Goal: Understand process/instructions: Learn how to perform a task or action

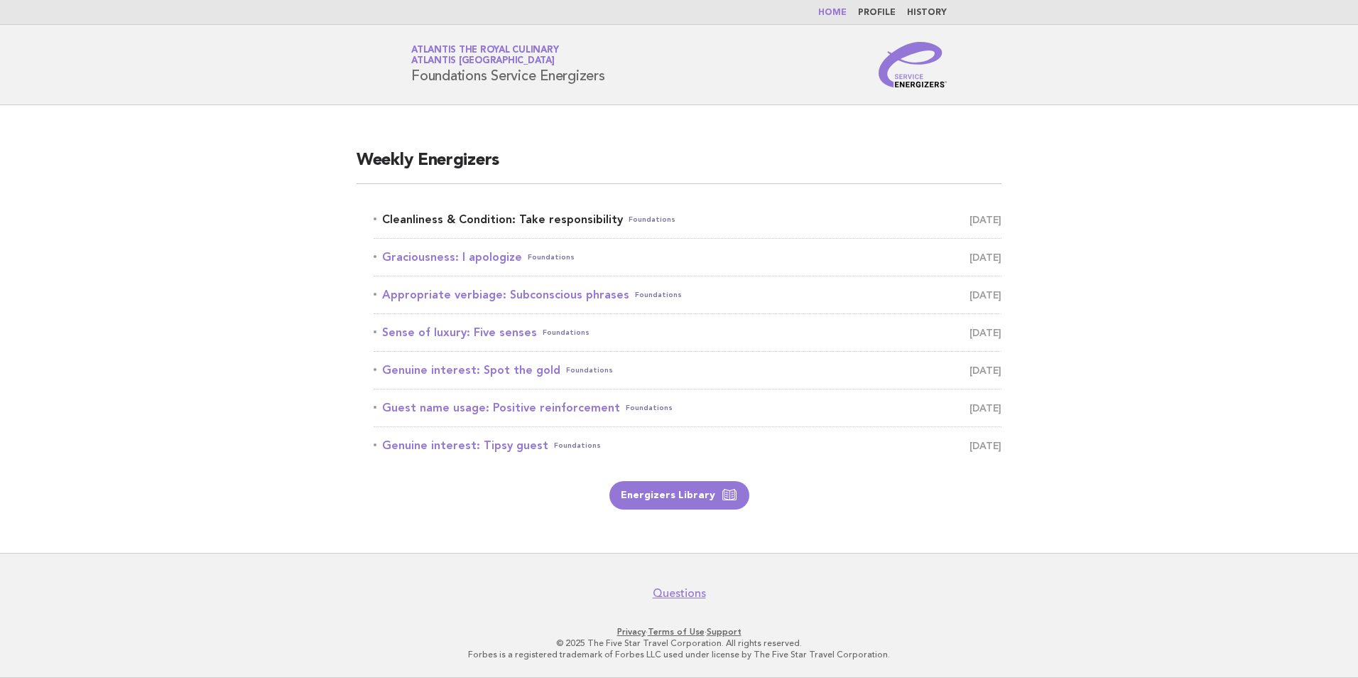
click at [597, 218] on link "Cleanliness & Condition: Take responsibility Foundations [DATE]" at bounding box center [688, 220] width 628 height 20
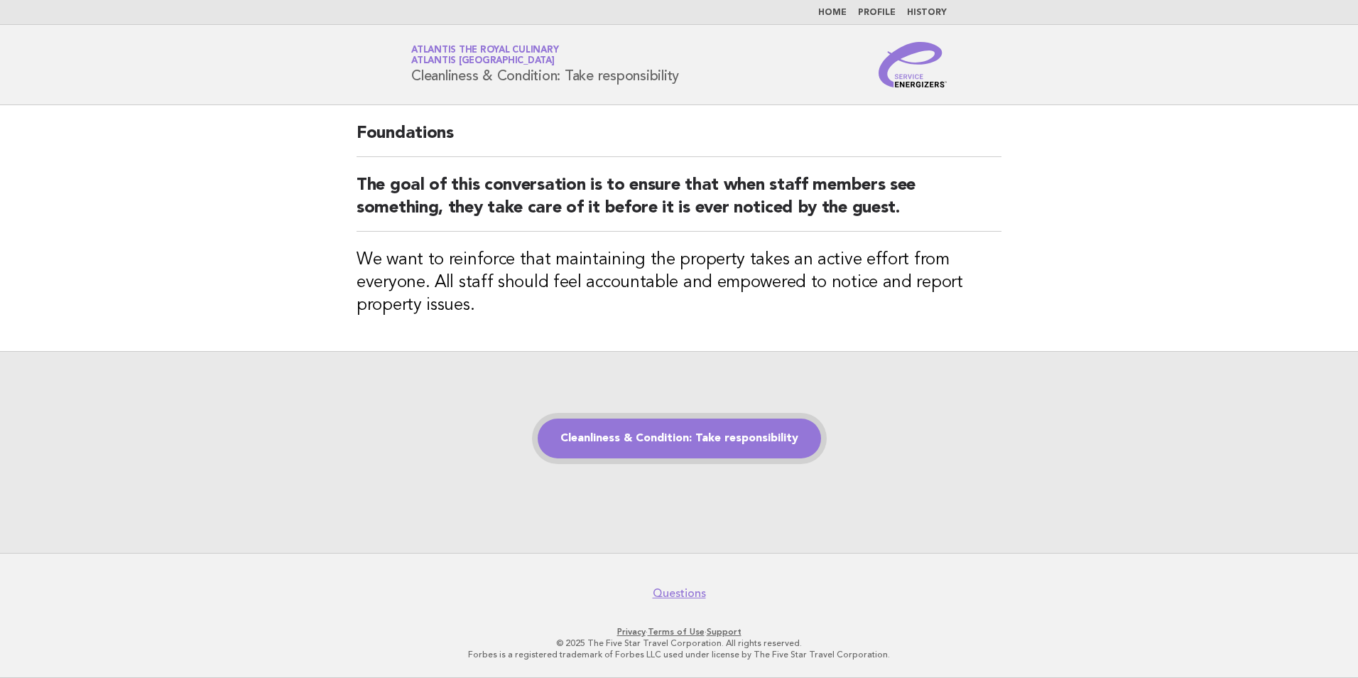
click at [641, 444] on link "Cleanliness & Condition: Take responsibility" at bounding box center [679, 438] width 283 height 40
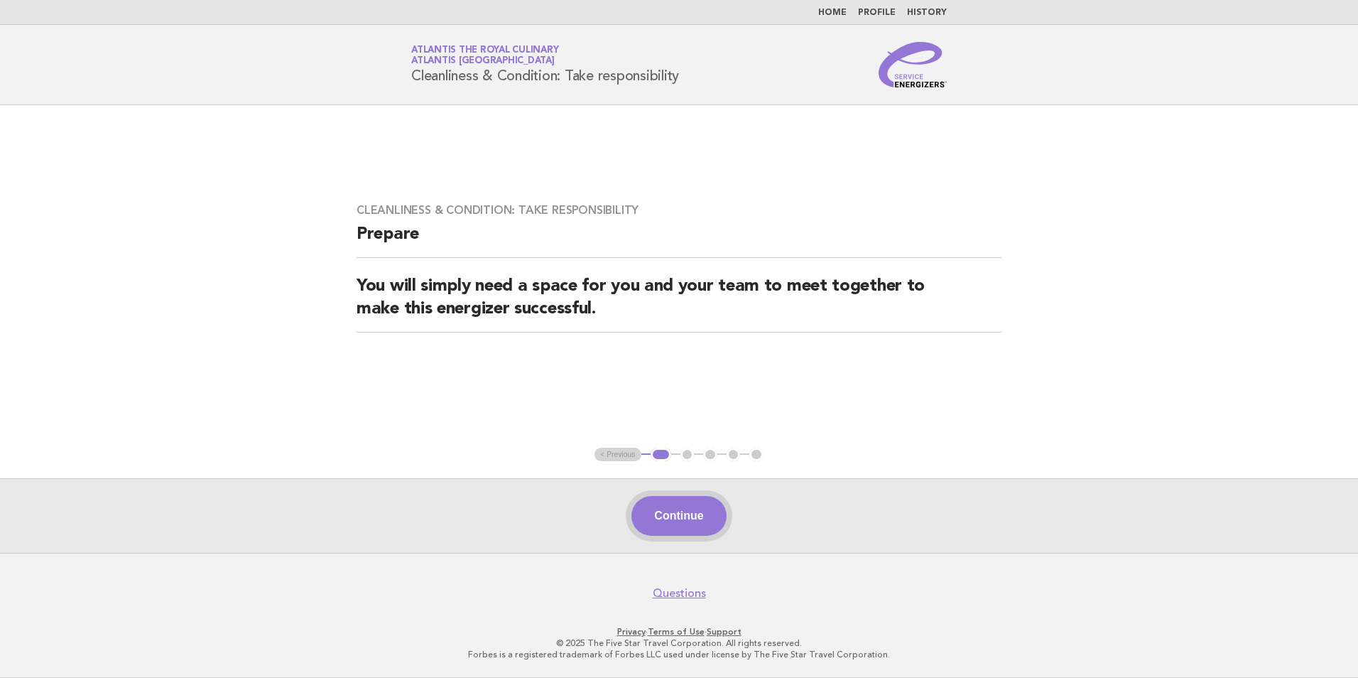
click at [687, 514] on button "Continue" at bounding box center [678, 516] width 94 height 40
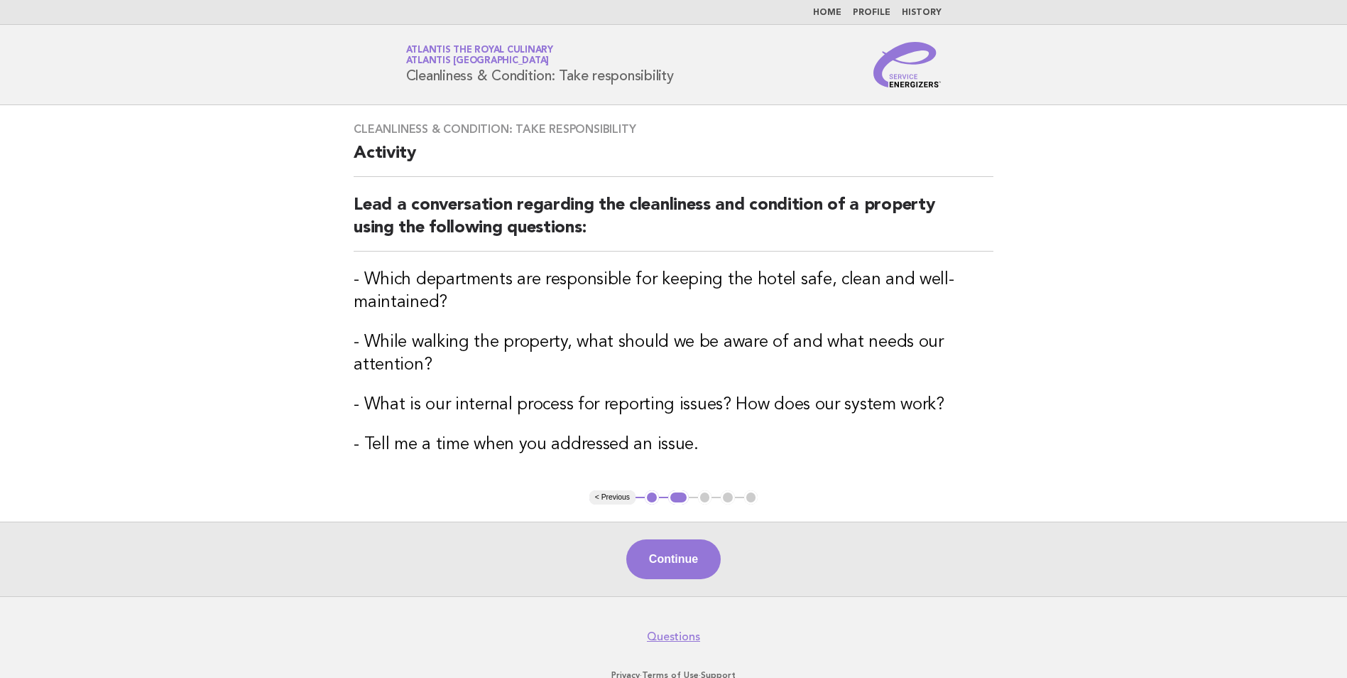
click at [704, 579] on div "Continue" at bounding box center [673, 558] width 1347 height 75
click at [676, 558] on button "Continue" at bounding box center [673, 559] width 94 height 40
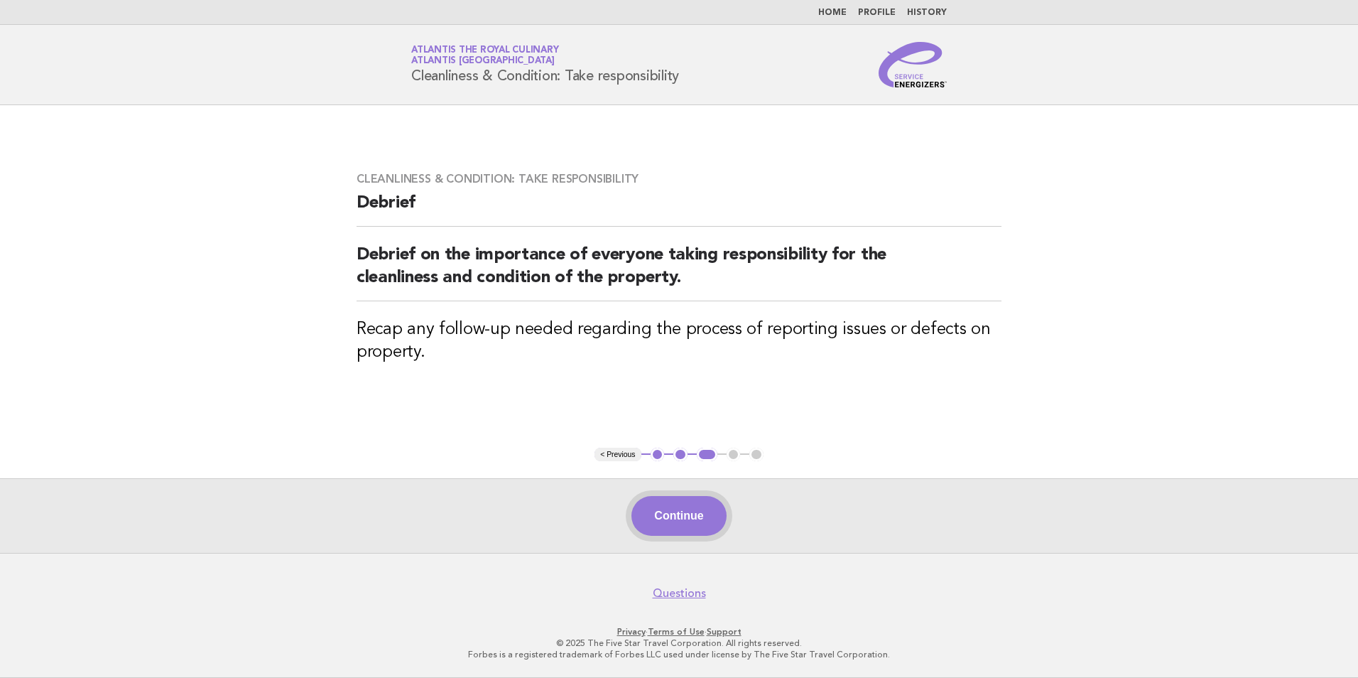
click at [691, 514] on button "Continue" at bounding box center [678, 516] width 94 height 40
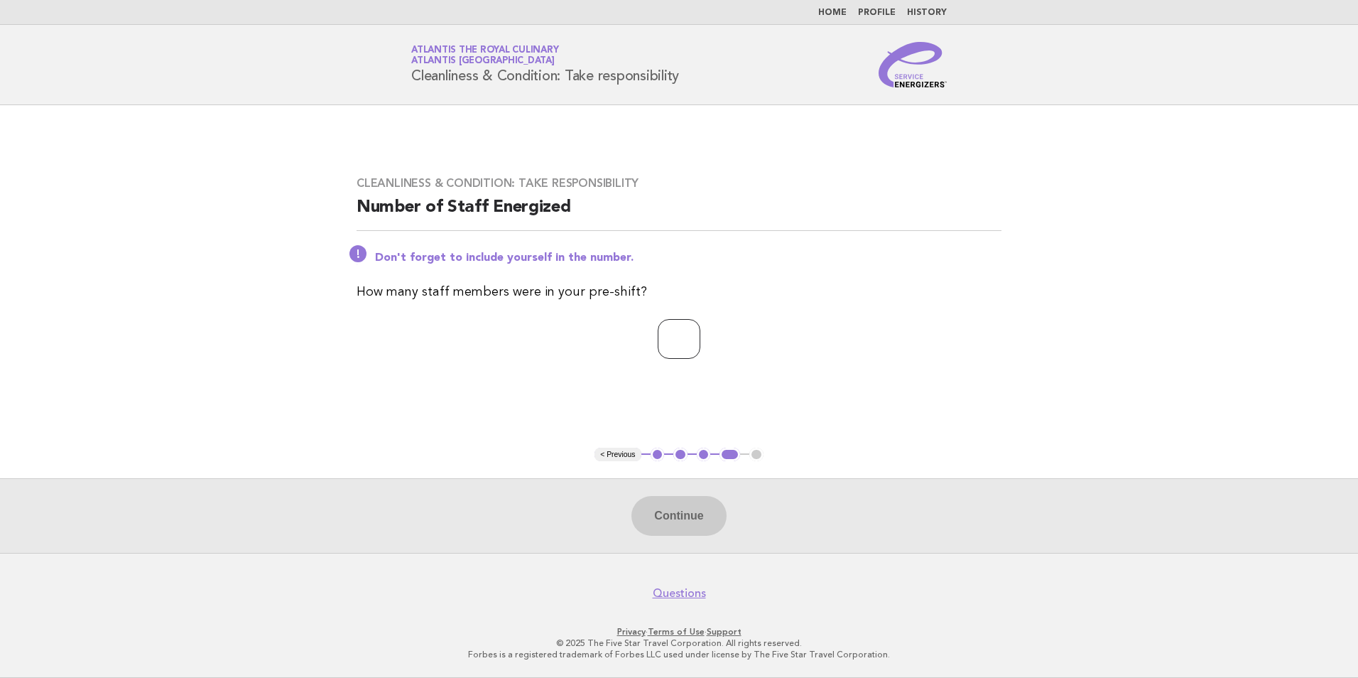
click at [670, 337] on input "number" at bounding box center [679, 339] width 43 height 40
type input "**"
click at [690, 516] on button "Continue" at bounding box center [678, 516] width 94 height 40
